Goal: Find contact information: Find contact information

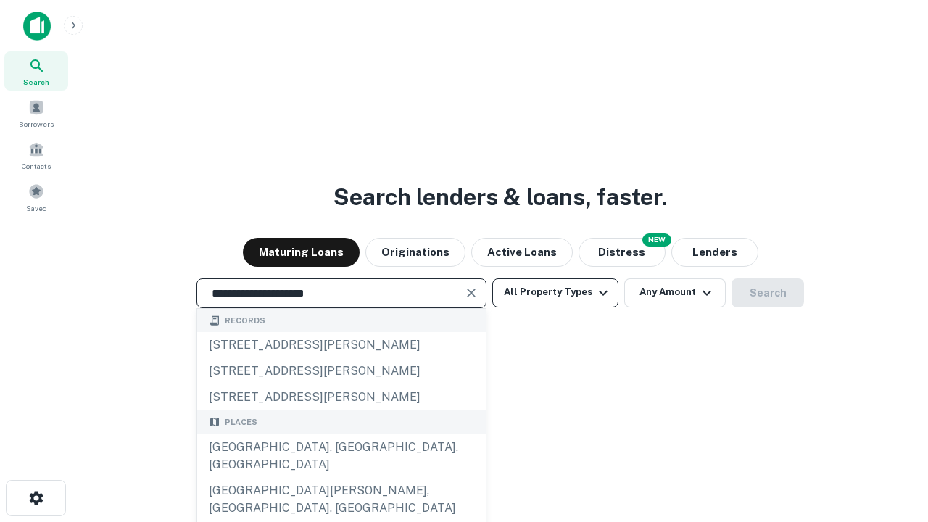
click at [341, 478] on div "[GEOGRAPHIC_DATA], [GEOGRAPHIC_DATA], [GEOGRAPHIC_DATA]" at bounding box center [341, 455] width 288 height 43
click at [555, 292] on button "All Property Types" at bounding box center [555, 292] width 126 height 29
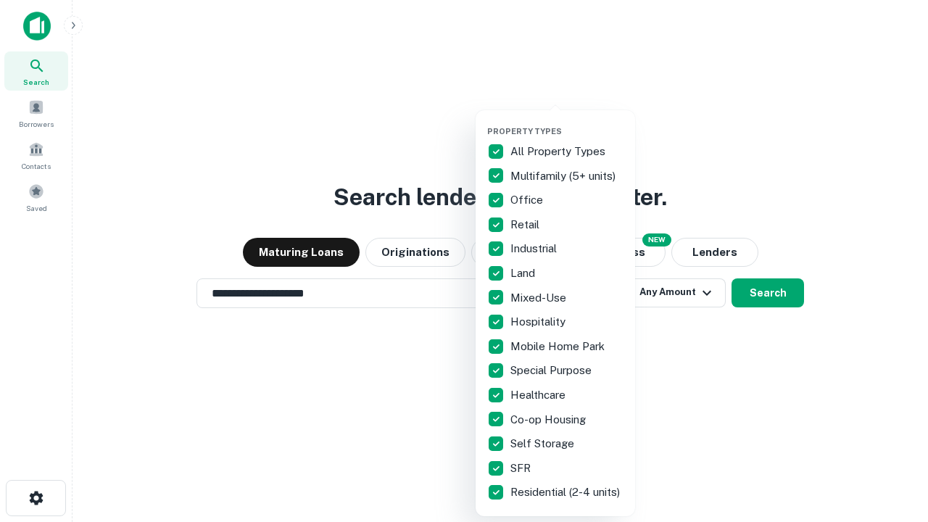
type input "**********"
click at [567, 122] on button "button" at bounding box center [566, 122] width 159 height 1
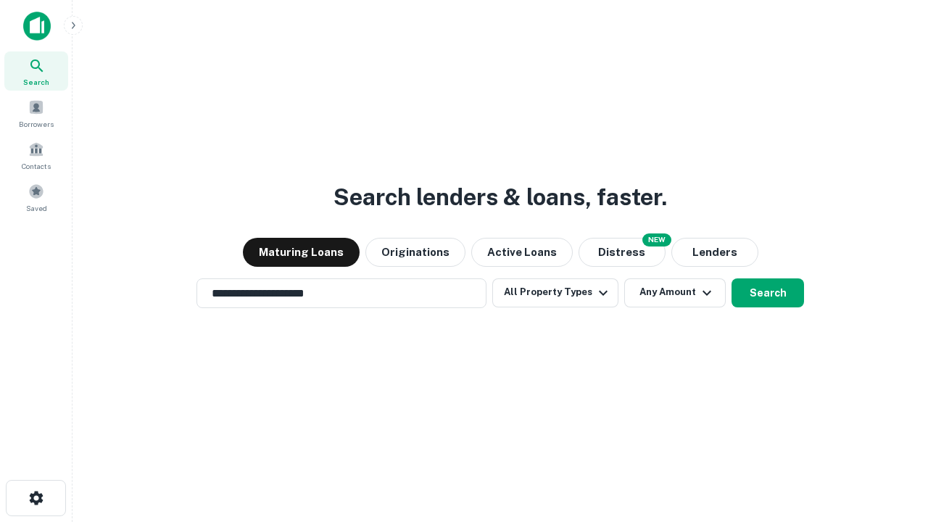
scroll to position [9, 175]
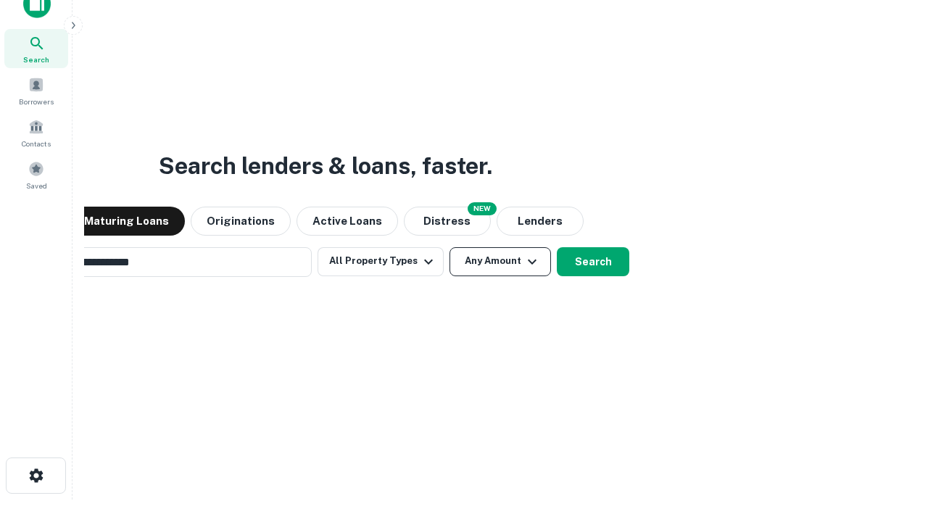
click at [449, 247] on button "Any Amount" at bounding box center [499, 261] width 101 height 29
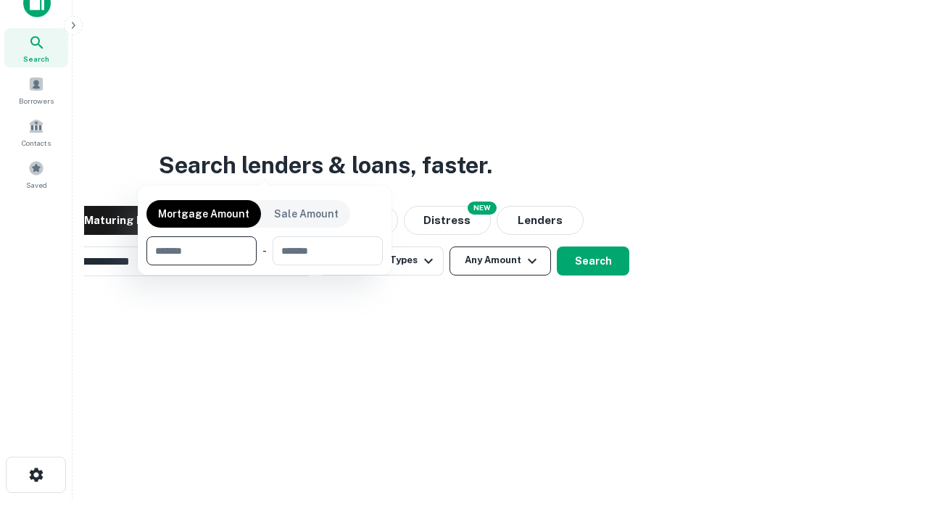
scroll to position [104, 410]
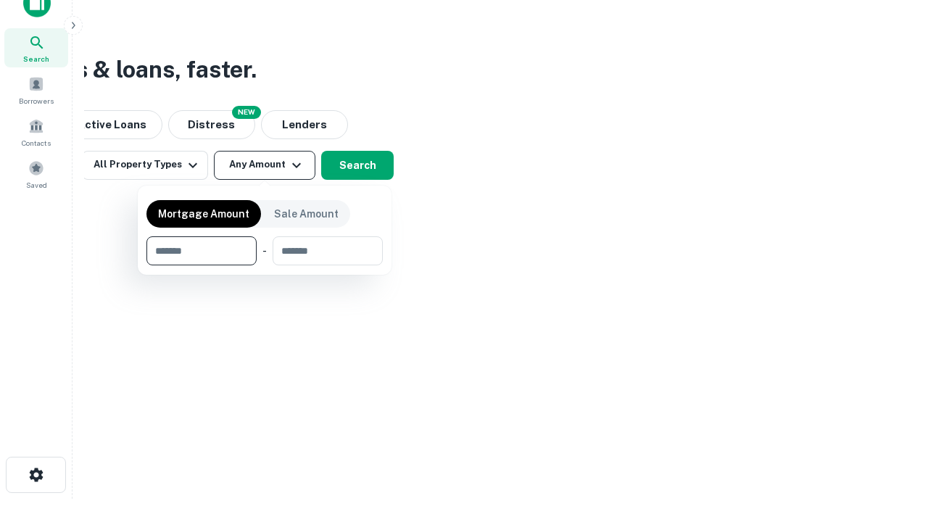
type input "*******"
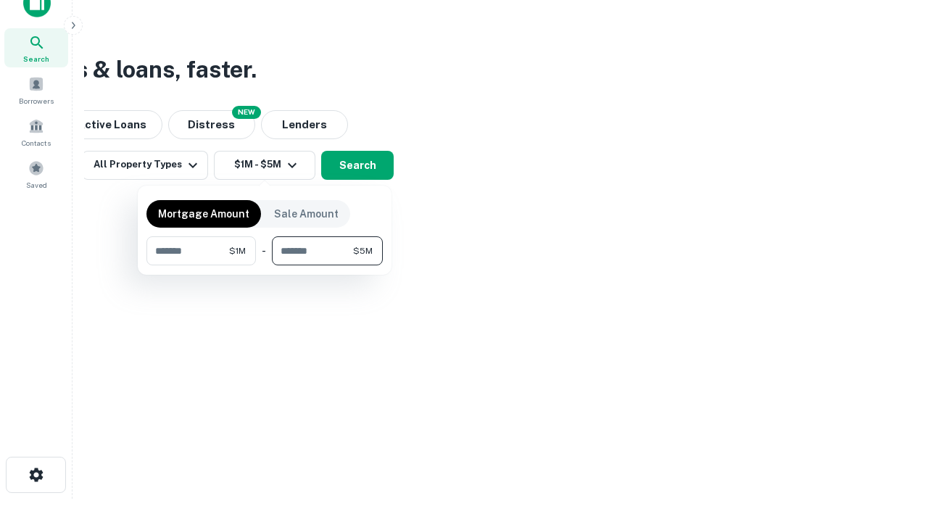
type input "*******"
click at [265, 265] on button "button" at bounding box center [264, 265] width 236 height 1
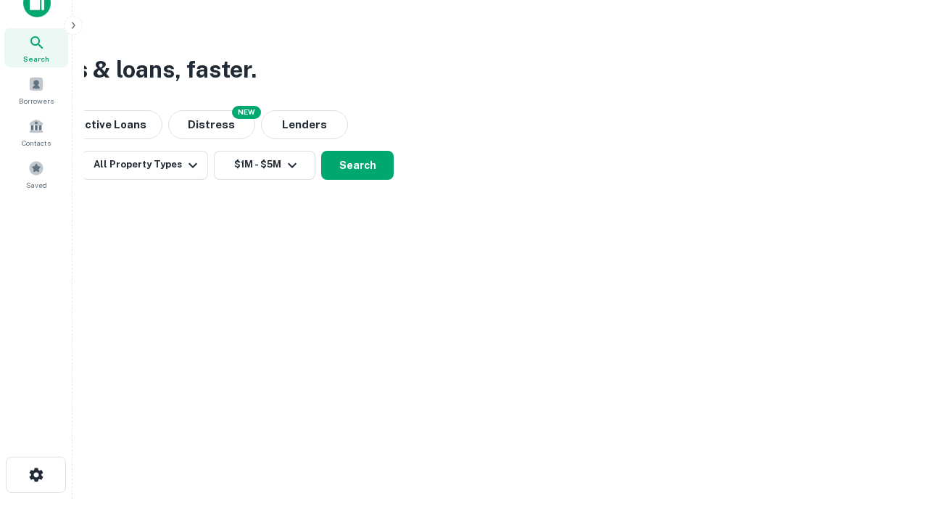
scroll to position [9, 267]
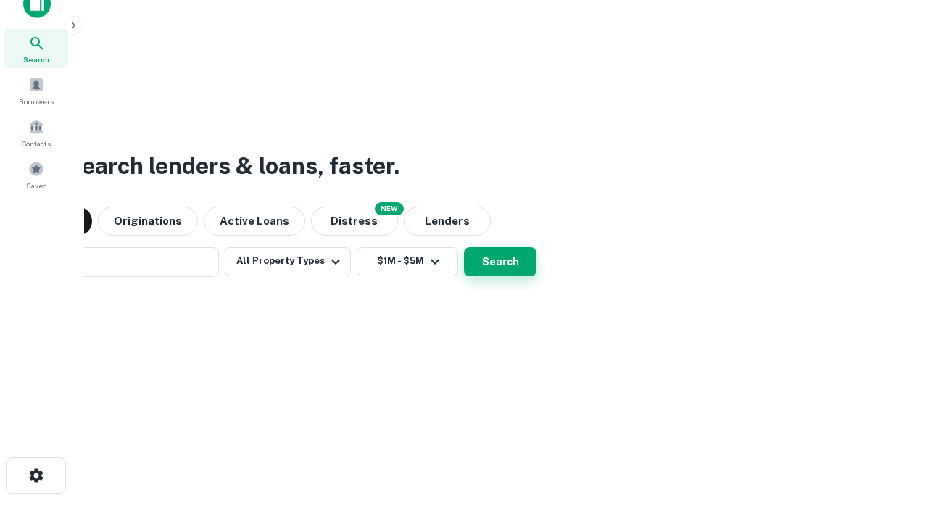
click at [464, 247] on button "Search" at bounding box center [500, 261] width 72 height 29
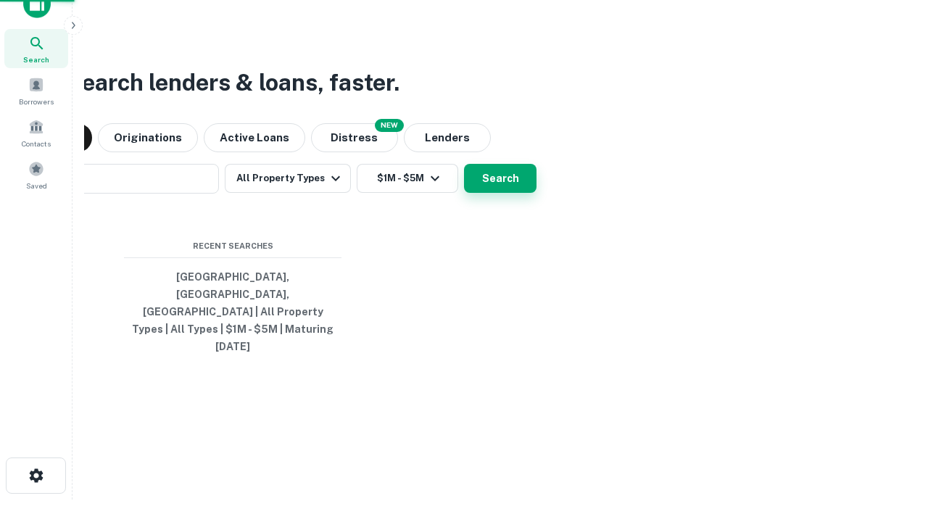
scroll to position [38, 410]
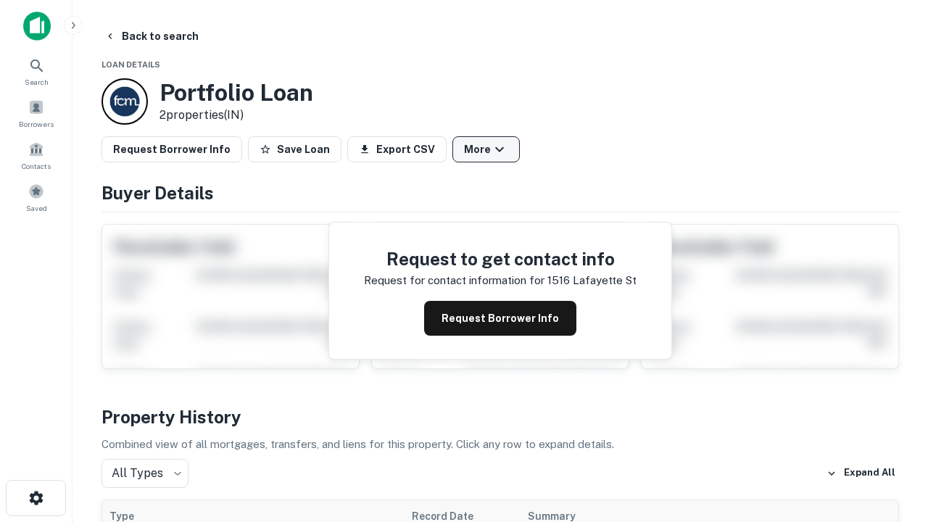
click at [486, 149] on button "More" at bounding box center [485, 149] width 67 height 26
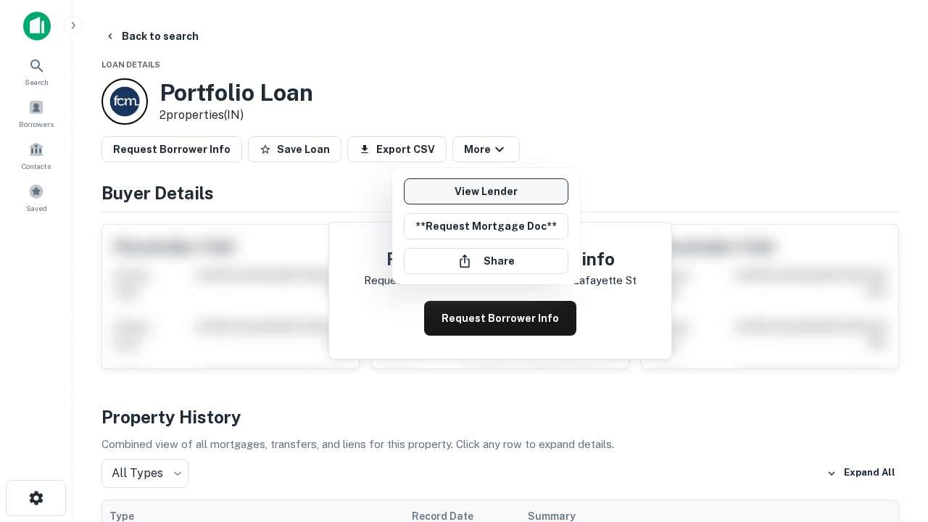
click at [486, 191] on link "View Lender" at bounding box center [486, 191] width 165 height 26
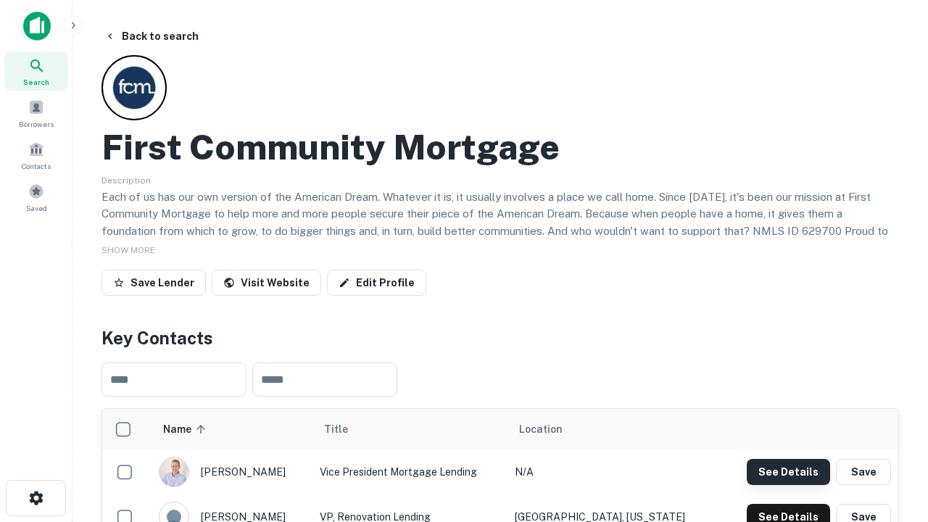
click at [788, 471] on button "See Details" at bounding box center [788, 472] width 83 height 26
